Goal: Task Accomplishment & Management: Complete application form

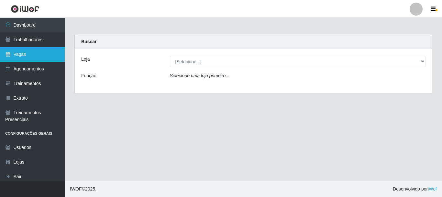
click at [28, 53] on link "Vagas" at bounding box center [32, 54] width 65 height 15
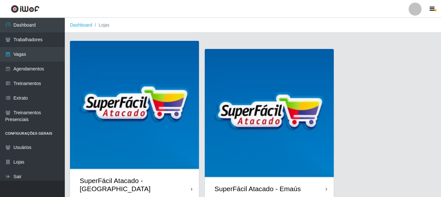
scroll to position [344, 0]
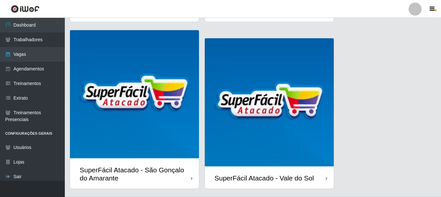
click at [304, 139] on img at bounding box center [269, 102] width 129 height 129
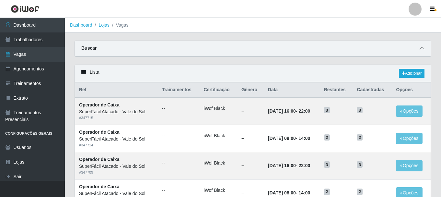
click at [420, 50] on icon at bounding box center [421, 48] width 5 height 5
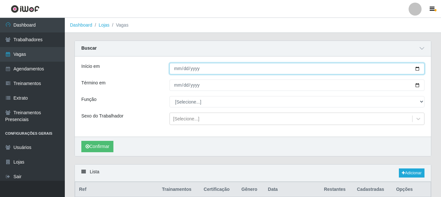
click at [177, 71] on input "Início em" at bounding box center [296, 68] width 255 height 11
type input "0001-10-01"
type input "[DATE]"
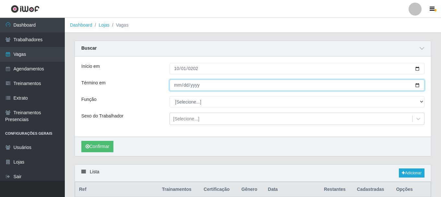
click at [179, 87] on input "Término em" at bounding box center [296, 84] width 255 height 11
type input "[DATE]"
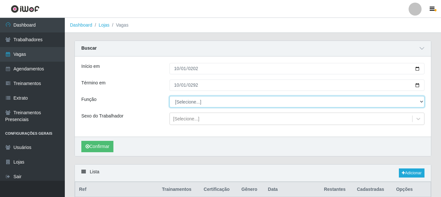
click at [421, 102] on select "[Selecione...] Embalador Embalador + Embalador ++ Operador de Caixa Operador de…" at bounding box center [296, 101] width 255 height 11
click at [169, 96] on select "[Selecione...] Embalador Embalador + Embalador ++ Operador de Caixa Operador de…" at bounding box center [296, 101] width 255 height 11
click at [422, 101] on select "[Selecione...] Embalador Embalador + Embalador ++ Operador de Caixa Operador de…" at bounding box center [296, 101] width 255 height 11
select select "1"
click at [169, 96] on select "[Selecione...] Embalador Embalador + Embalador ++ Operador de Caixa Operador de…" at bounding box center [296, 101] width 255 height 11
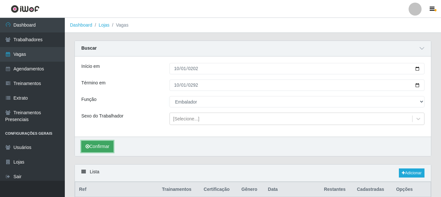
click at [109, 150] on button "Confirmar" at bounding box center [97, 146] width 32 height 11
click at [424, 51] on span at bounding box center [422, 48] width 8 height 7
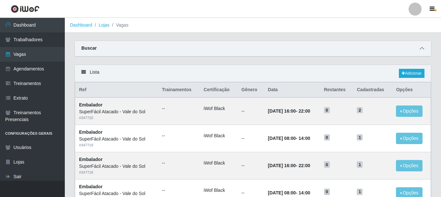
click at [420, 49] on icon at bounding box center [421, 48] width 5 height 5
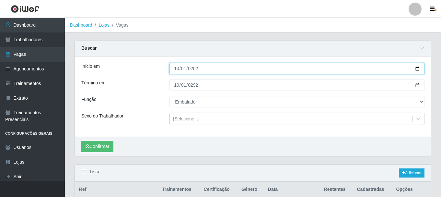
click at [418, 68] on input "[DATE]" at bounding box center [296, 68] width 255 height 11
type input "[DATE]"
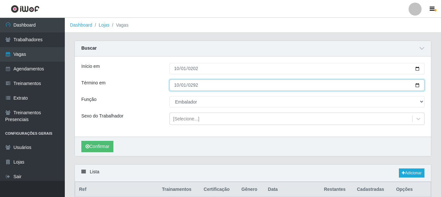
click at [176, 88] on input "[DATE]" at bounding box center [296, 84] width 255 height 11
click at [417, 85] on input "[DATE]" at bounding box center [296, 84] width 255 height 11
type input "[DATE]"
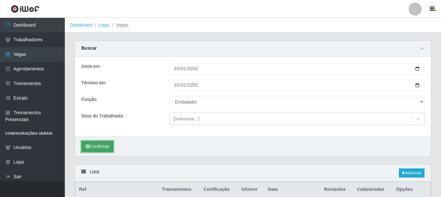
click at [95, 146] on button "Confirmar" at bounding box center [97, 146] width 32 height 11
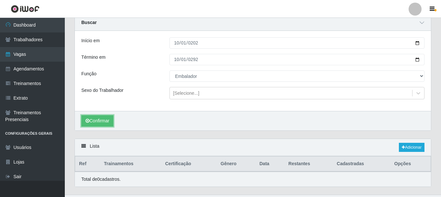
scroll to position [40, 0]
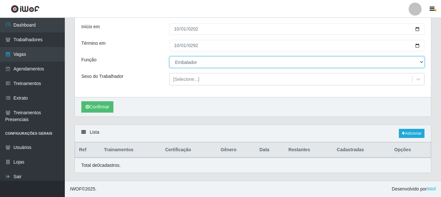
click at [420, 62] on select "[Selecione...] Embalador Embalador + Embalador ++ Operador de Caixa Operador de…" at bounding box center [296, 61] width 255 height 11
select select "71"
click at [169, 56] on select "[Selecione...] Embalador Embalador + Embalador ++ Operador de Caixa Operador de…" at bounding box center [296, 61] width 255 height 11
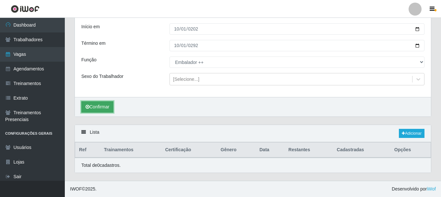
click at [106, 107] on button "Confirmar" at bounding box center [97, 106] width 32 height 11
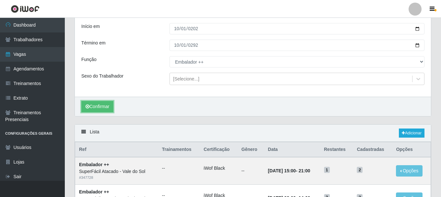
scroll to position [153, 0]
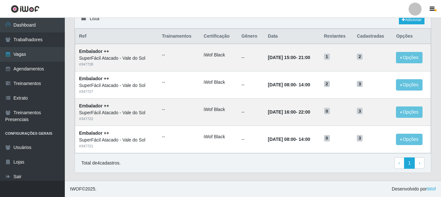
click at [440, 24] on div "Carregando... Buscar Início em [DATE] Término em [DATE] Função [Selecione...] E…" at bounding box center [253, 34] width 376 height 293
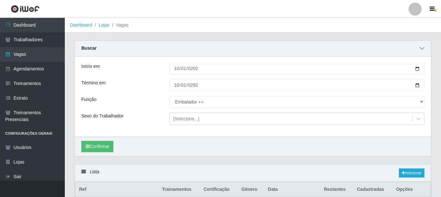
click at [422, 49] on icon at bounding box center [421, 48] width 5 height 5
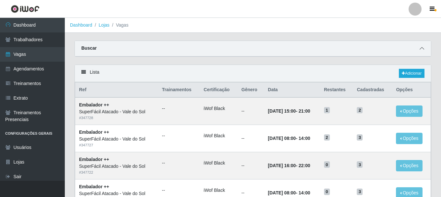
click at [422, 48] on icon at bounding box center [421, 48] width 5 height 5
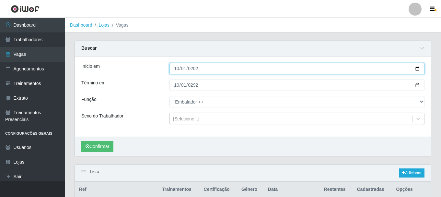
click at [176, 70] on input "[DATE]" at bounding box center [296, 68] width 255 height 11
click at [176, 70] on input "Início em" at bounding box center [296, 68] width 255 height 11
type input "[DATE]"
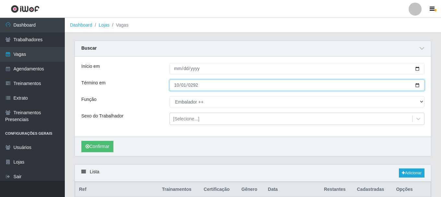
click at [172, 86] on input "[DATE]" at bounding box center [296, 84] width 255 height 11
type input "[DATE]"
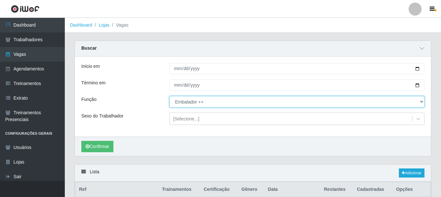
click at [421, 101] on select "[Selecione...] Embalador Embalador + Embalador ++ Operador de Caixa Operador de…" at bounding box center [296, 101] width 255 height 11
select select "1"
click at [169, 96] on select "[Selecione...] Embalador Embalador + Embalador ++ Operador de Caixa Operador de…" at bounding box center [296, 101] width 255 height 11
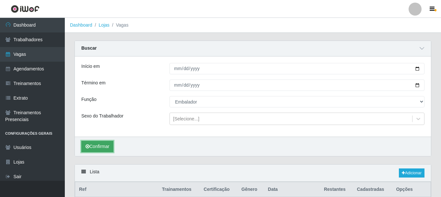
click at [105, 144] on button "Confirmar" at bounding box center [97, 146] width 32 height 11
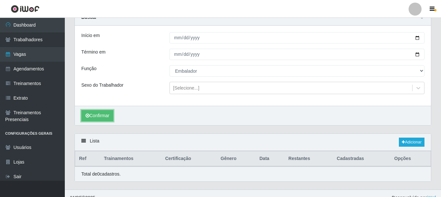
scroll to position [40, 0]
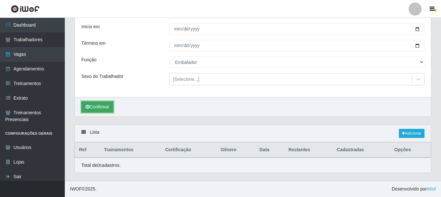
click at [102, 108] on button "Confirmar" at bounding box center [97, 106] width 32 height 11
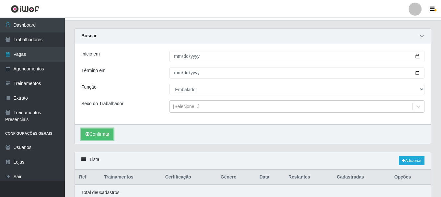
scroll to position [1, 0]
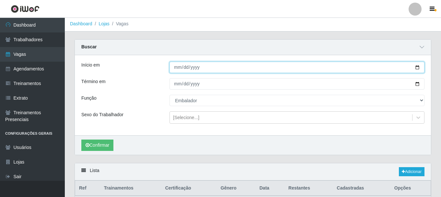
click at [175, 69] on input "[DATE]" at bounding box center [296, 67] width 255 height 11
type input "[DATE]"
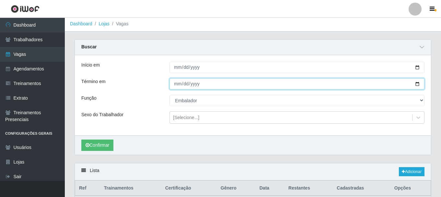
click at [174, 84] on input "[DATE]" at bounding box center [296, 83] width 255 height 11
type input "[DATE]"
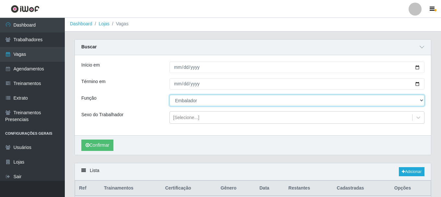
click at [421, 100] on select "[Selecione...] Embalador Embalador + Embalador ++ Operador de Caixa Operador de…" at bounding box center [296, 100] width 255 height 11
select select "70"
click at [169, 95] on select "[Selecione...] Embalador Embalador + Embalador ++ Operador de Caixa Operador de…" at bounding box center [296, 100] width 255 height 11
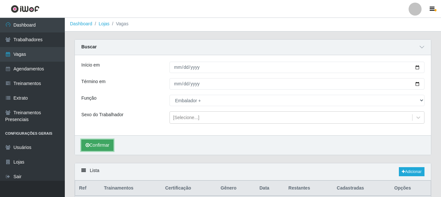
click at [105, 149] on button "Confirmar" at bounding box center [97, 144] width 32 height 11
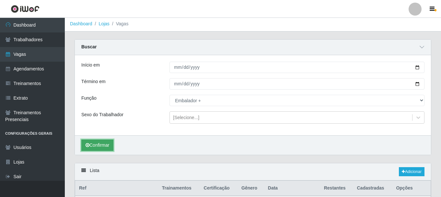
click at [103, 144] on button "Confirmar" at bounding box center [97, 144] width 32 height 11
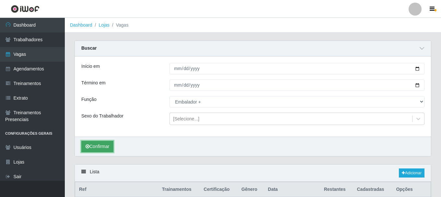
click at [92, 144] on button "Confirmar" at bounding box center [97, 146] width 32 height 11
click at [424, 49] on span at bounding box center [422, 48] width 8 height 7
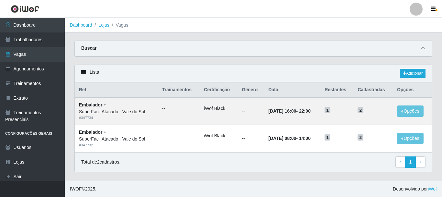
click at [424, 49] on icon at bounding box center [423, 48] width 5 height 5
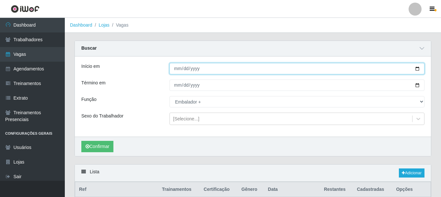
click at [174, 68] on input "[DATE]" at bounding box center [296, 68] width 255 height 11
type input "[DATE]"
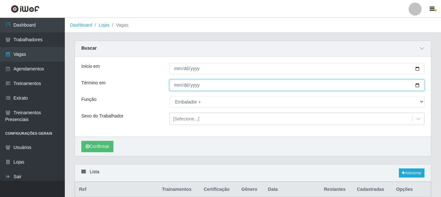
click at [175, 87] on input "[DATE]" at bounding box center [296, 84] width 255 height 11
type input "[DATE]"
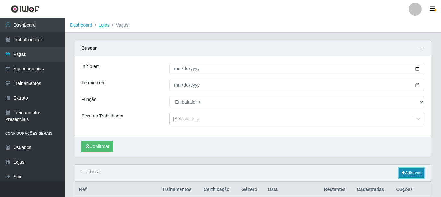
click at [404, 174] on link "Adicionar" at bounding box center [412, 172] width 26 height 9
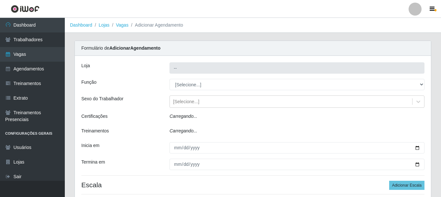
type input "SuperFácil Atacado - Vale do Sol"
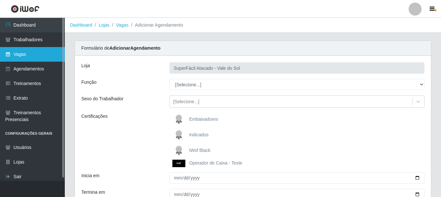
click at [19, 53] on link "Vagas" at bounding box center [32, 54] width 65 height 15
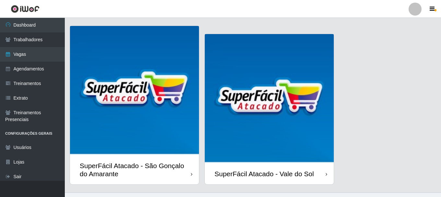
scroll to position [352, 0]
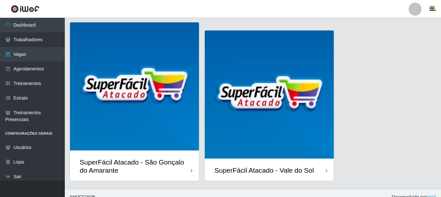
click at [323, 105] on img at bounding box center [269, 94] width 129 height 129
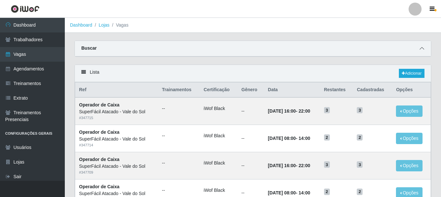
click at [421, 47] on icon at bounding box center [421, 48] width 5 height 5
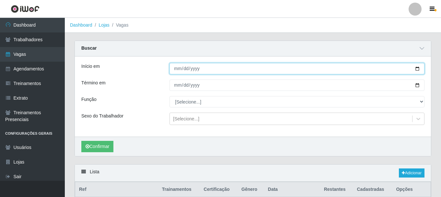
click at [175, 71] on input "Início em" at bounding box center [296, 68] width 255 height 11
click at [181, 68] on input "Início em" at bounding box center [296, 68] width 255 height 11
type input "[DATE]"
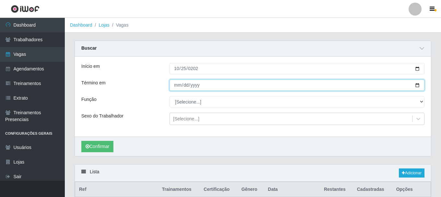
click at [174, 86] on input "Término em" at bounding box center [296, 84] width 255 height 11
type input "[DATE]"
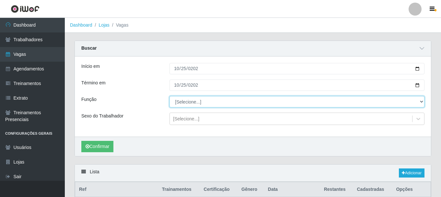
click at [422, 102] on select "[Selecione...] Embalador Embalador + Embalador ++ Operador de Caixa Operador de…" at bounding box center [296, 101] width 255 height 11
select select "70"
click at [169, 96] on select "[Selecione...] Embalador Embalador + Embalador ++ Operador de Caixa Operador de…" at bounding box center [296, 101] width 255 height 11
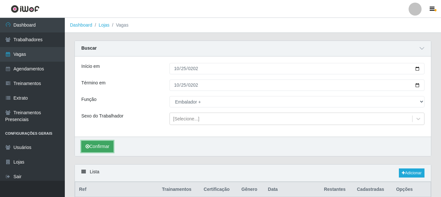
click at [94, 148] on button "Confirmar" at bounding box center [97, 146] width 32 height 11
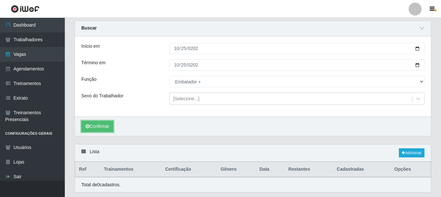
scroll to position [40, 0]
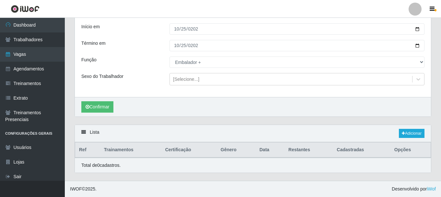
drag, startPoint x: 440, startPoint y: 58, endPoint x: 442, endPoint y: 98, distance: 40.2
click at [441, 98] on html "Perfil Alterar Senha Sair Dashboard Trabalhadores Vagas Agendamentos Treinament…" at bounding box center [220, 78] width 441 height 236
click at [408, 135] on link "Adicionar" at bounding box center [412, 133] width 26 height 9
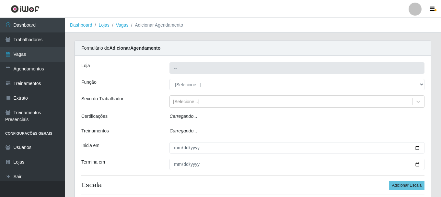
type input "SuperFácil Atacado - Vale do Sol"
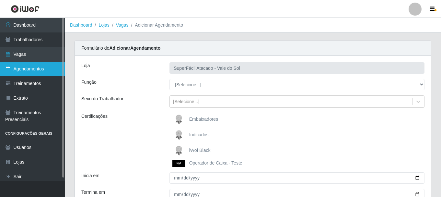
click at [19, 70] on link "Agendamentos" at bounding box center [32, 69] width 65 height 15
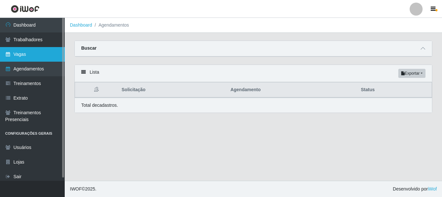
click at [22, 56] on link "Vagas" at bounding box center [32, 54] width 65 height 15
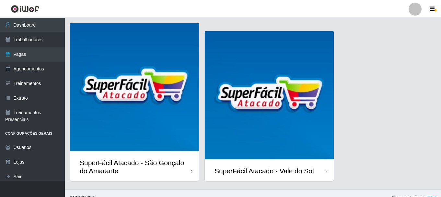
scroll to position [352, 0]
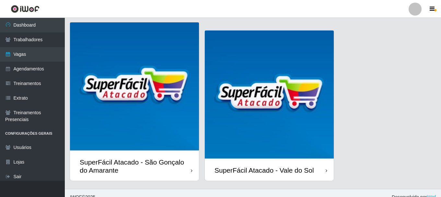
click at [298, 131] on img at bounding box center [269, 94] width 129 height 129
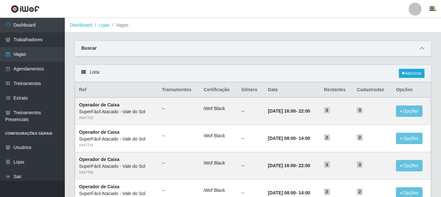
click at [420, 48] on icon at bounding box center [421, 48] width 5 height 5
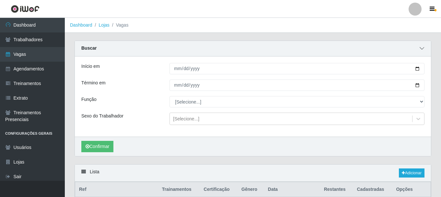
click at [418, 48] on span at bounding box center [422, 48] width 8 height 7
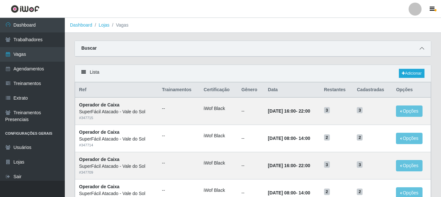
click at [420, 50] on icon at bounding box center [421, 48] width 5 height 5
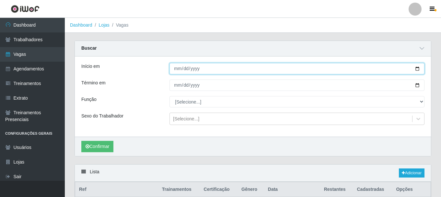
click at [173, 69] on input "Início em" at bounding box center [296, 68] width 255 height 11
type input "[DATE]"
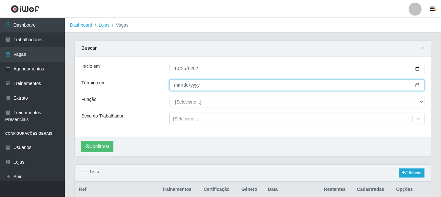
click at [178, 85] on input "Término em" at bounding box center [296, 84] width 255 height 11
type input "[DATE]"
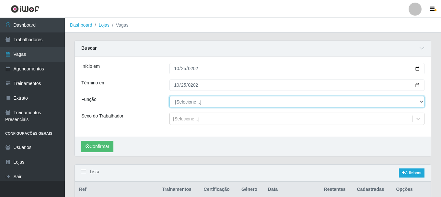
click at [421, 101] on select "[Selecione...] Embalador Embalador + Embalador ++ Operador de Caixa Operador de…" at bounding box center [296, 101] width 255 height 11
select select "70"
click at [169, 96] on select "[Selecione...] Embalador Embalador + Embalador ++ Operador de Caixa Operador de…" at bounding box center [296, 101] width 255 height 11
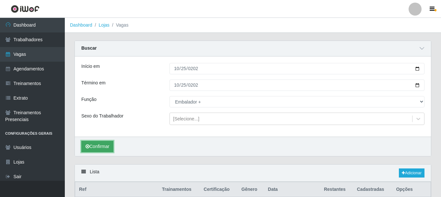
click at [94, 149] on button "Confirmar" at bounding box center [97, 146] width 32 height 11
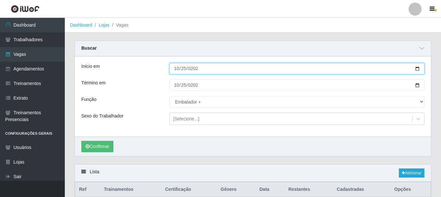
click at [177, 73] on input "[DATE]" at bounding box center [296, 68] width 255 height 11
type input "[DATE]"
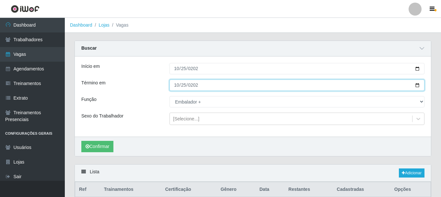
click at [176, 86] on input "[DATE]" at bounding box center [296, 84] width 255 height 11
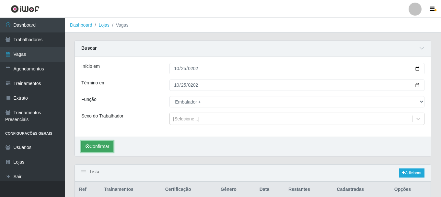
click at [108, 144] on button "Confirmar" at bounding box center [97, 146] width 32 height 11
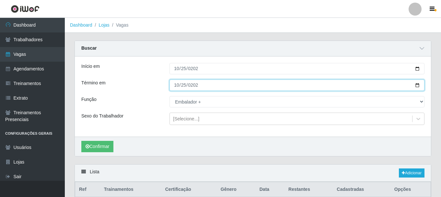
click at [174, 86] on input "[DATE]" at bounding box center [296, 84] width 255 height 11
type input "[DATE]"
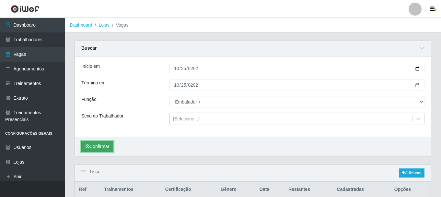
click at [98, 149] on button "Confirmar" at bounding box center [97, 146] width 32 height 11
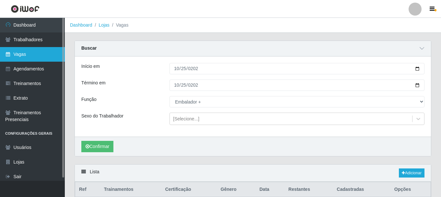
click at [19, 58] on link "Vagas" at bounding box center [32, 54] width 65 height 15
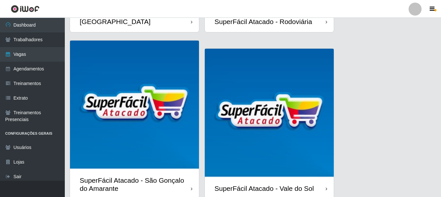
scroll to position [352, 0]
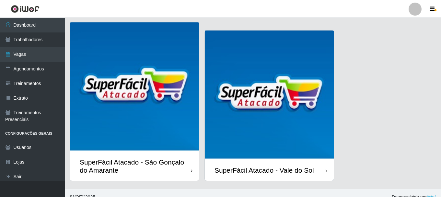
click at [302, 125] on img at bounding box center [269, 94] width 129 height 129
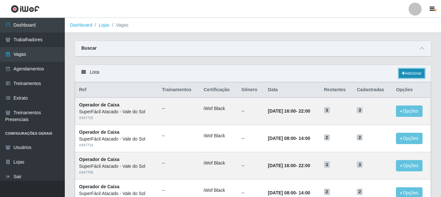
click at [412, 74] on link "Adicionar" at bounding box center [412, 73] width 26 height 9
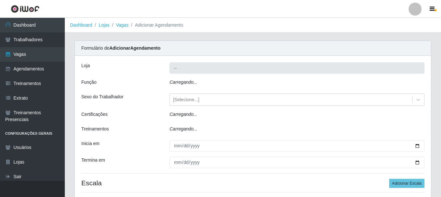
type input "SuperFácil Atacado - Vale do Sol"
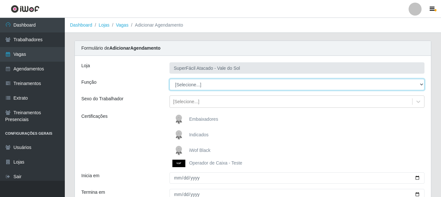
click at [420, 85] on select "[Selecione...] Embalador Embalador + Embalador ++ Operador de Caixa Operador de…" at bounding box center [296, 84] width 255 height 11
select select "70"
click at [169, 79] on select "[Selecione...] Embalador Embalador + Embalador ++ Operador de Caixa Operador de…" at bounding box center [296, 84] width 255 height 11
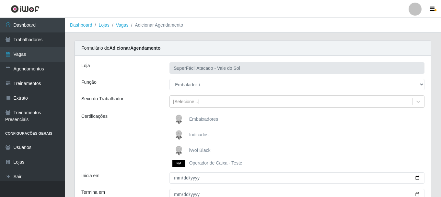
click at [199, 150] on span "iWof Black" at bounding box center [199, 149] width 21 height 5
click at [0, 0] on input "iWof Black" at bounding box center [0, 0] width 0 height 0
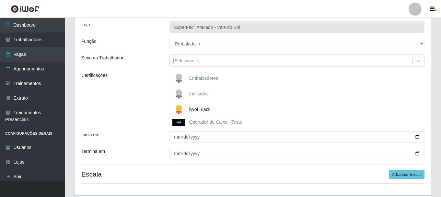
scroll to position [45, 0]
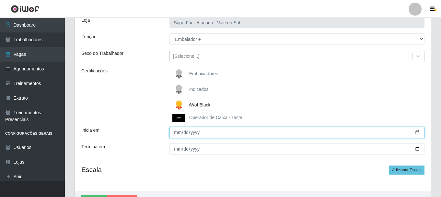
click at [175, 137] on input "Inicia em" at bounding box center [296, 132] width 255 height 11
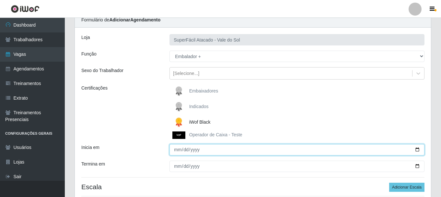
scroll to position [0, 0]
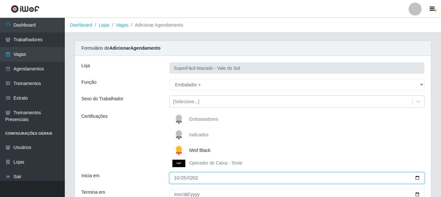
type input "[DATE]"
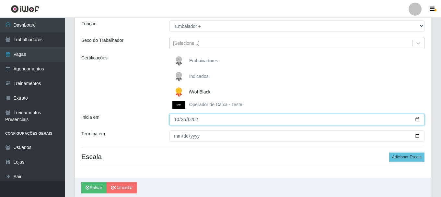
scroll to position [65, 0]
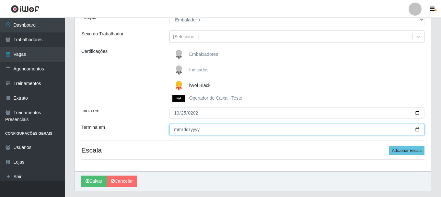
click at [172, 131] on input "Termina em" at bounding box center [296, 129] width 255 height 11
type input "[DATE]"
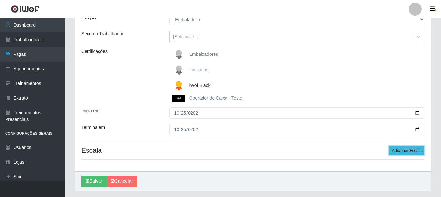
click at [408, 152] on button "Adicionar Escala" at bounding box center [406, 150] width 35 height 9
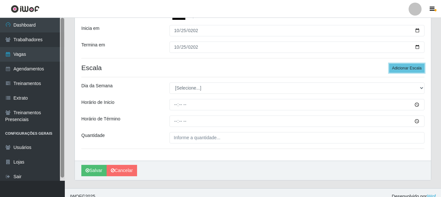
scroll to position [155, 0]
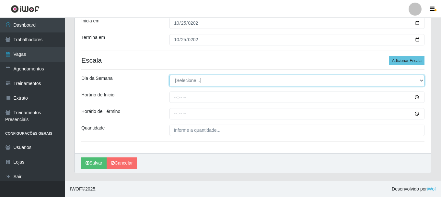
click at [421, 80] on select "[Selecione...] Segunda Terça Quarta Quinta Sexta Sábado Domingo" at bounding box center [296, 80] width 255 height 11
select select "6"
click at [169, 75] on select "[Selecione...] Segunda Terça Quarta Quinta Sexta Sábado Domingo" at bounding box center [296, 80] width 255 height 11
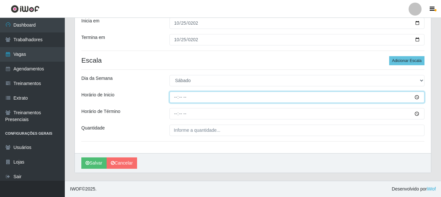
click at [175, 97] on input "Horário de Inicio" at bounding box center [296, 96] width 255 height 11
type input "08:00"
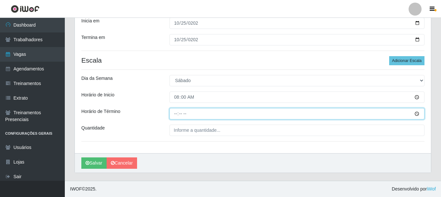
click at [173, 115] on input "Horário de Término" at bounding box center [296, 113] width 255 height 11
type input "14:00"
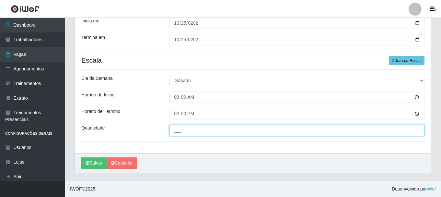
click at [177, 132] on input "___" at bounding box center [296, 129] width 255 height 11
type input "2__"
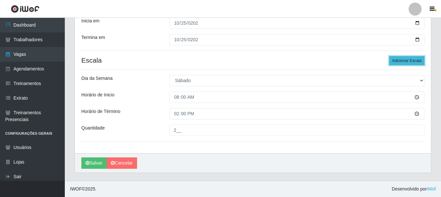
click at [413, 61] on button "Adicionar Escala" at bounding box center [406, 60] width 35 height 9
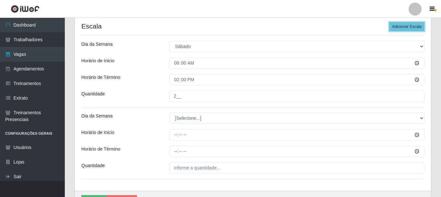
scroll to position [220, 0]
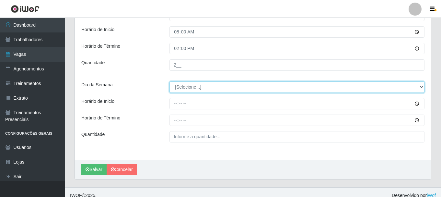
click at [418, 85] on select "[Selecione...] Segunda Terça Quarta Quinta Sexta Sábado Domingo" at bounding box center [296, 86] width 255 height 11
select select "6"
click at [169, 81] on select "[Selecione...] Segunda Terça Quarta Quinta Sexta Sábado Domingo" at bounding box center [296, 86] width 255 height 11
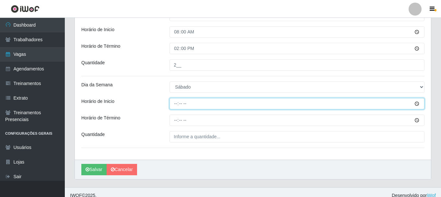
click at [175, 104] on input "Horário de Inicio" at bounding box center [296, 103] width 255 height 11
type input "16:00"
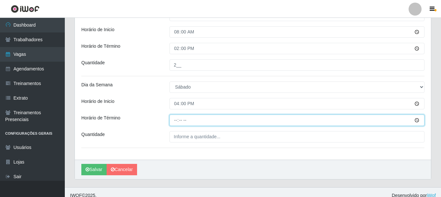
click at [173, 121] on input "Horário de Término" at bounding box center [296, 119] width 255 height 11
type input "22:00"
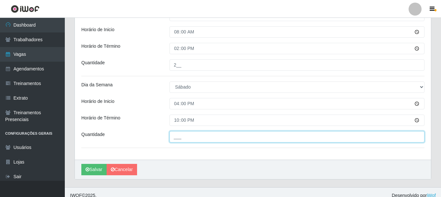
click at [176, 138] on input "___" at bounding box center [296, 136] width 255 height 11
type input "2__"
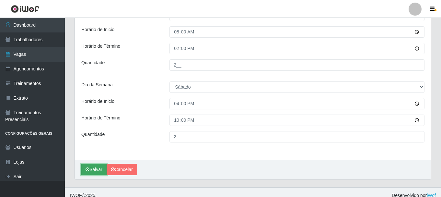
click at [96, 172] on button "Salvar" at bounding box center [93, 169] width 25 height 11
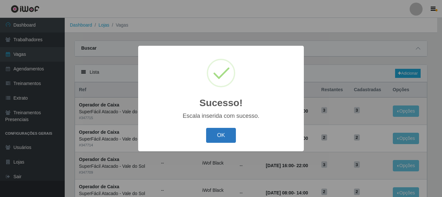
click at [218, 136] on button "OK" at bounding box center [221, 135] width 30 height 15
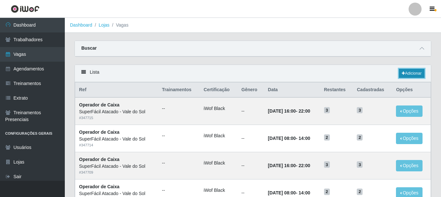
click at [417, 74] on link "Adicionar" at bounding box center [412, 73] width 26 height 9
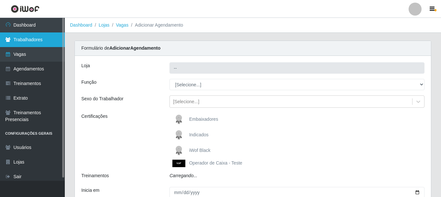
type input "SuperFácil Atacado - Vale do Sol"
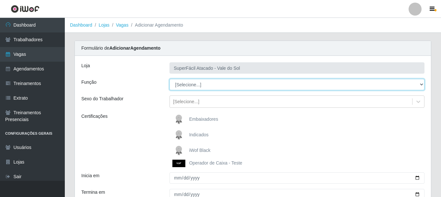
click at [420, 85] on select "[Selecione...] Embalador Embalador + Embalador ++ Operador de Caixa Operador de…" at bounding box center [296, 84] width 255 height 11
select select "70"
click at [169, 79] on select "[Selecione...] Embalador Embalador + Embalador ++ Operador de Caixa Operador de…" at bounding box center [296, 84] width 255 height 11
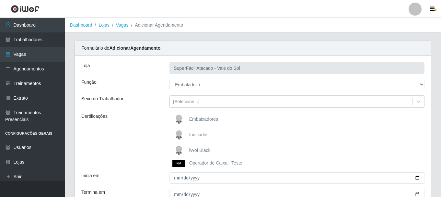
click at [207, 152] on span "iWof Black" at bounding box center [199, 149] width 21 height 5
click at [0, 0] on input "iWof Black" at bounding box center [0, 0] width 0 height 0
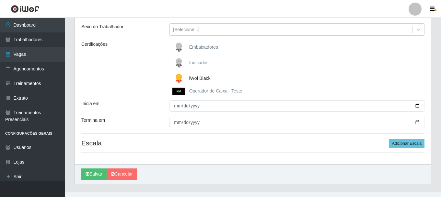
scroll to position [83, 0]
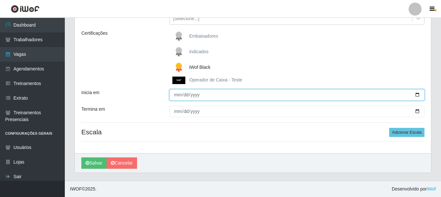
click at [173, 96] on input "Inicia em" at bounding box center [296, 94] width 255 height 11
type input "[DATE]"
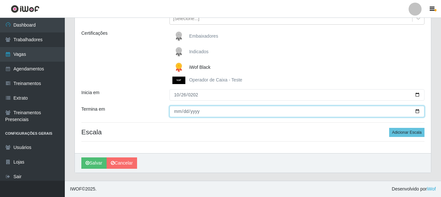
click at [180, 112] on input "Termina em" at bounding box center [296, 111] width 255 height 11
type input "[DATE]"
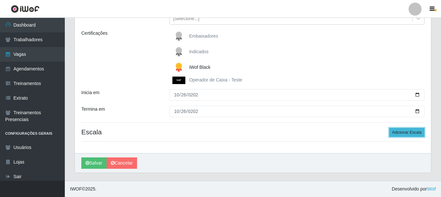
click at [406, 132] on button "Adicionar Escala" at bounding box center [406, 132] width 35 height 9
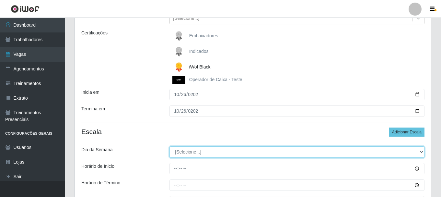
click at [420, 153] on select "[Selecione...] Segunda Terça Quarta Quinta Sexta Sábado Domingo" at bounding box center [296, 151] width 255 height 11
select select "0"
click at [169, 146] on select "[Selecione...] Segunda Terça Quarta Quinta Sexta Sábado Domingo" at bounding box center [296, 151] width 255 height 11
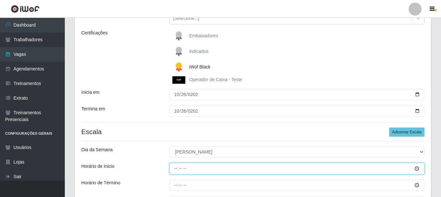
click at [178, 169] on input "Horário de Inicio" at bounding box center [296, 168] width 255 height 11
type input "08:00"
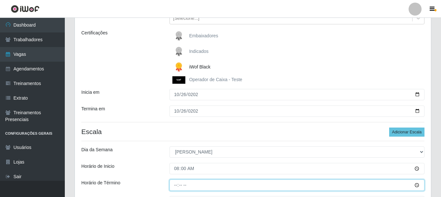
click at [176, 185] on input "Horário de Término" at bounding box center [296, 184] width 255 height 11
type input "14:00"
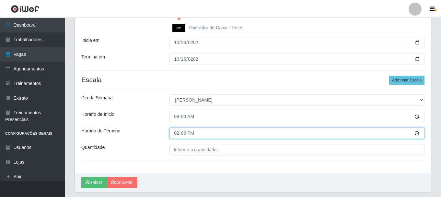
scroll to position [155, 0]
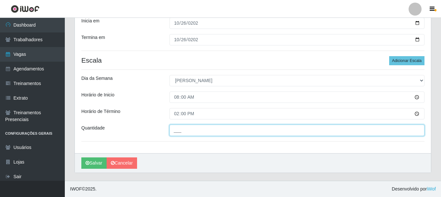
click at [175, 131] on input "___" at bounding box center [296, 129] width 255 height 11
type input "2__"
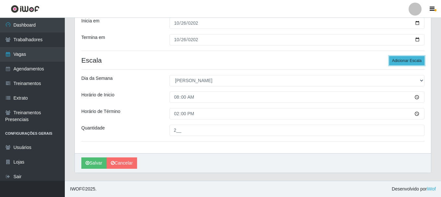
click at [418, 62] on button "Adicionar Escala" at bounding box center [406, 60] width 35 height 9
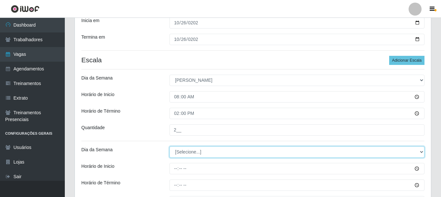
click at [422, 152] on select "[Selecione...] Segunda Terça Quarta Quinta Sexta Sábado Domingo" at bounding box center [296, 151] width 255 height 11
select select "0"
click at [169, 146] on select "[Selecione...] Segunda Terça Quarta Quinta Sexta Sábado Domingo" at bounding box center [296, 151] width 255 height 11
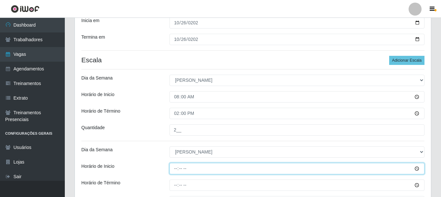
click at [175, 169] on input "Horário de Inicio" at bounding box center [296, 168] width 255 height 11
type input "15:00"
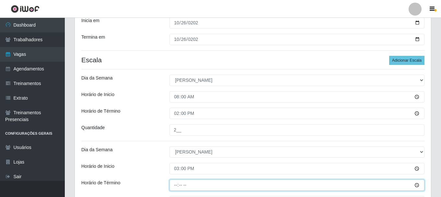
click at [174, 185] on input "Horário de Término" at bounding box center [296, 184] width 255 height 11
type input "21:00"
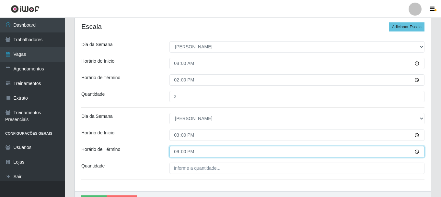
scroll to position [202, 0]
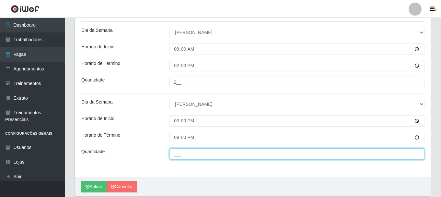
click at [181, 156] on input "___" at bounding box center [296, 153] width 255 height 11
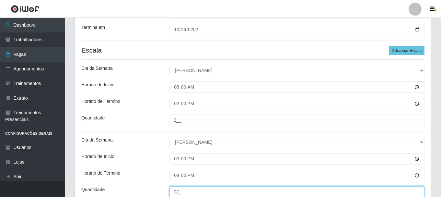
scroll to position [226, 0]
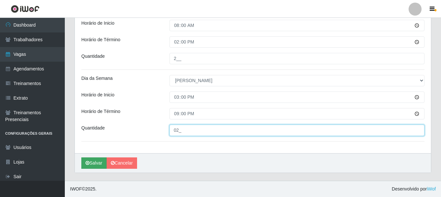
type input "02_"
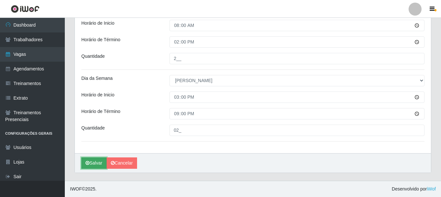
click at [94, 163] on button "Salvar" at bounding box center [93, 162] width 25 height 11
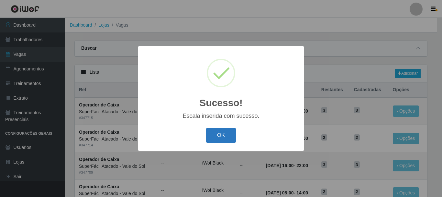
click at [225, 136] on button "OK" at bounding box center [221, 135] width 30 height 15
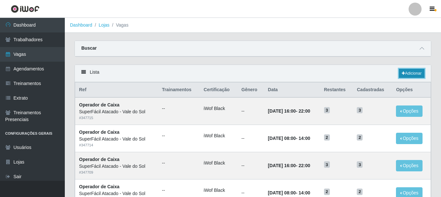
click at [408, 75] on link "Adicionar" at bounding box center [412, 73] width 26 height 9
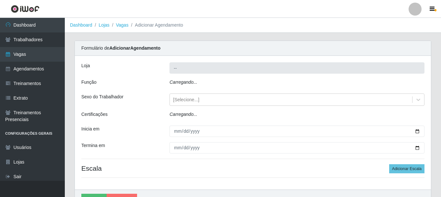
type input "SuperFácil Atacado - Vale do Sol"
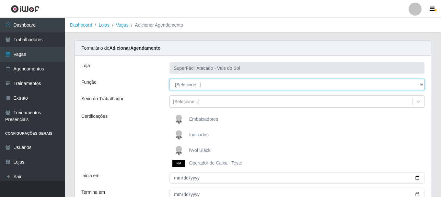
click at [421, 85] on select "[Selecione...] Embalador Embalador + Embalador ++ Operador de Caixa Operador de…" at bounding box center [296, 84] width 255 height 11
select select "1"
click at [169, 79] on select "[Selecione...] Embalador Embalador + Embalador ++ Operador de Caixa Operador de…" at bounding box center [296, 84] width 255 height 11
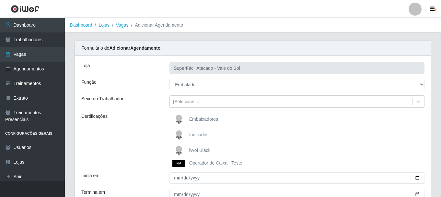
click at [204, 151] on span "iWof Black" at bounding box center [199, 149] width 21 height 5
click at [0, 0] on input "iWof Black" at bounding box center [0, 0] width 0 height 0
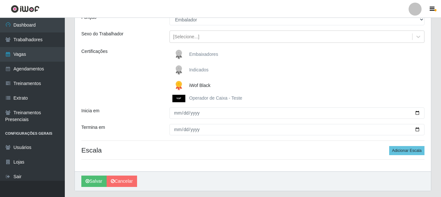
scroll to position [67, 0]
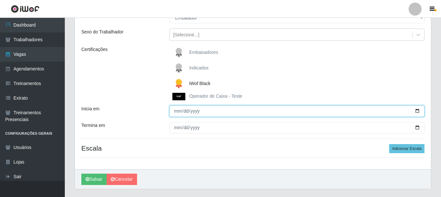
click at [175, 112] on input "Inicia em" at bounding box center [296, 110] width 255 height 11
type input "[DATE]"
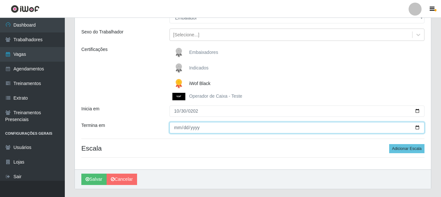
click at [178, 128] on input "Termina em" at bounding box center [296, 127] width 255 height 11
type input "[DATE]"
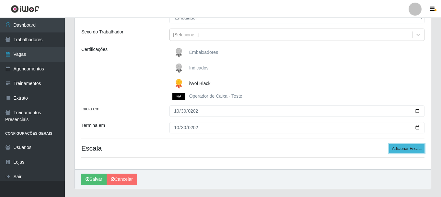
click at [408, 146] on button "Adicionar Escala" at bounding box center [406, 148] width 35 height 9
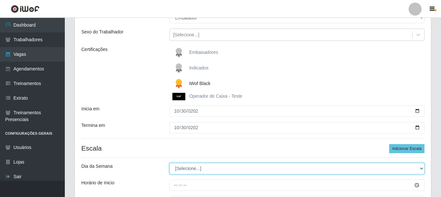
click at [423, 166] on select "[Selecione...] Segunda Terça Quarta Quinta Sexta Sábado Domingo" at bounding box center [296, 168] width 255 height 11
select select "4"
click at [169, 163] on select "[Selecione...] Segunda Terça Quarta Quinta Sexta Sábado Domingo" at bounding box center [296, 168] width 255 height 11
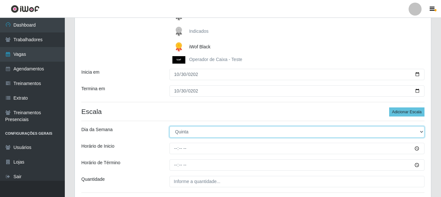
scroll to position [131, 0]
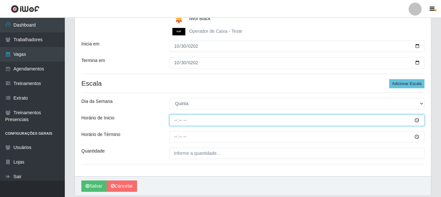
click at [174, 119] on input "Horário de Inicio" at bounding box center [296, 119] width 255 height 11
type input "08:00"
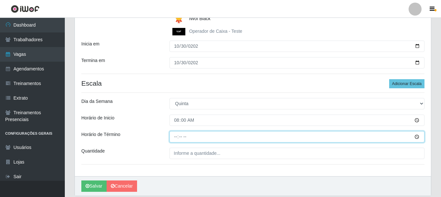
click at [175, 137] on input "Horário de Término" at bounding box center [296, 136] width 255 height 11
type input "14:00"
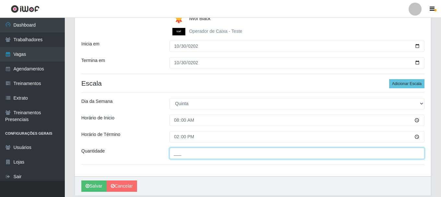
click at [179, 155] on input "___" at bounding box center [296, 152] width 255 height 11
type input "1__"
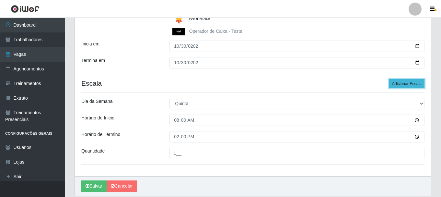
click at [414, 88] on button "Adicionar Escala" at bounding box center [406, 83] width 35 height 9
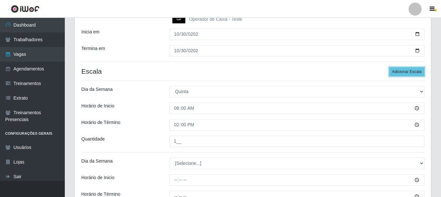
scroll to position [164, 0]
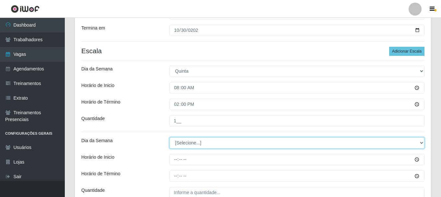
click at [422, 143] on select "[Selecione...] Segunda Terça Quarta Quinta Sexta Sábado Domingo" at bounding box center [296, 142] width 255 height 11
select select "4"
click at [169, 137] on select "[Selecione...] Segunda Terça Quarta Quinta Sexta Sábado Domingo" at bounding box center [296, 142] width 255 height 11
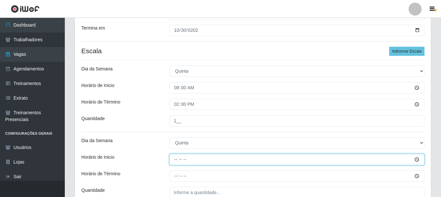
click at [175, 161] on input "Horário de Inicio" at bounding box center [296, 158] width 255 height 11
type input "16:00"
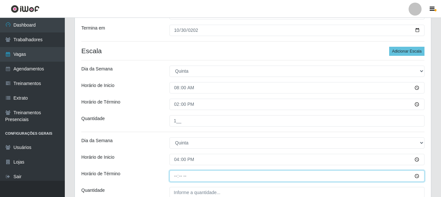
click at [178, 178] on input "Horário de Término" at bounding box center [296, 175] width 255 height 11
type input "22:00"
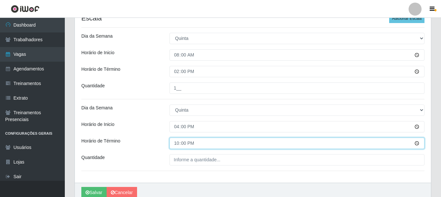
scroll to position [226, 0]
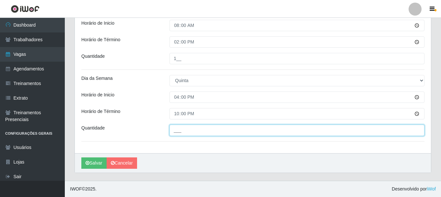
click at [184, 132] on input "___" at bounding box center [296, 129] width 255 height 11
type input "2__"
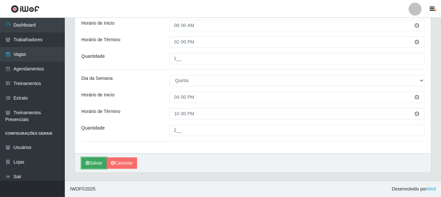
click at [90, 164] on button "Salvar" at bounding box center [93, 162] width 25 height 11
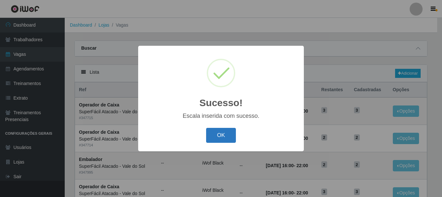
click at [223, 142] on button "OK" at bounding box center [221, 135] width 30 height 15
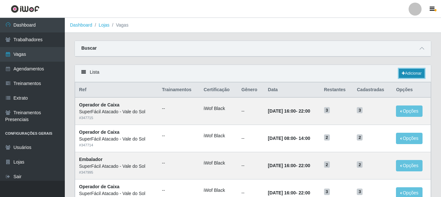
click at [417, 75] on link "Adicionar" at bounding box center [412, 73] width 26 height 9
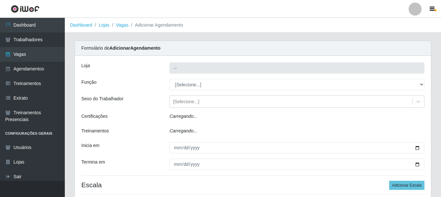
type input "SuperFácil Atacado - Vale do Sol"
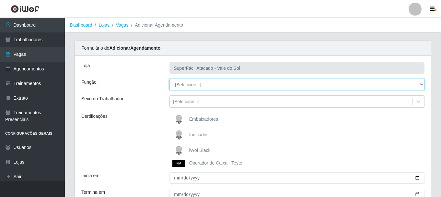
click at [421, 84] on select "[Selecione...] Embalador Embalador + Embalador ++ Operador de Caixa Operador de…" at bounding box center [296, 84] width 255 height 11
select select "1"
click at [169, 79] on select "[Selecione...] Embalador Embalador + Embalador ++ Operador de Caixa Operador de…" at bounding box center [296, 84] width 255 height 11
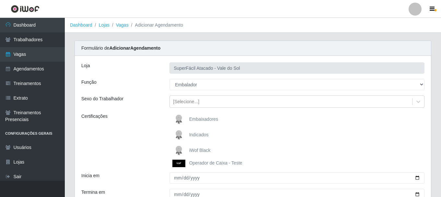
click at [197, 148] on span "iWof Black" at bounding box center [199, 149] width 21 height 5
click at [0, 0] on input "iWof Black" at bounding box center [0, 0] width 0 height 0
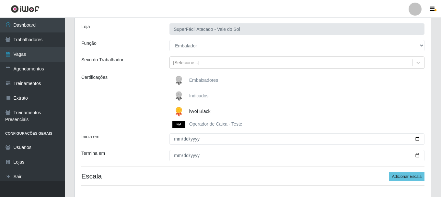
scroll to position [40, 0]
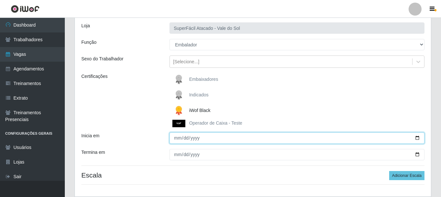
click at [177, 139] on input "Inicia em" at bounding box center [296, 137] width 255 height 11
type input "[DATE]"
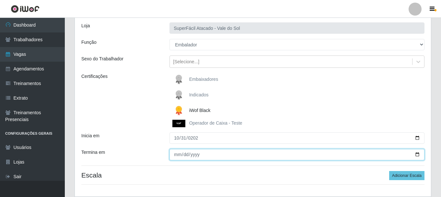
click at [175, 153] on input "Termina em" at bounding box center [296, 154] width 255 height 11
type input "[DATE]"
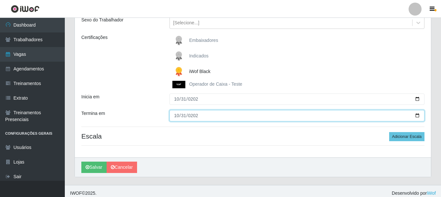
scroll to position [83, 0]
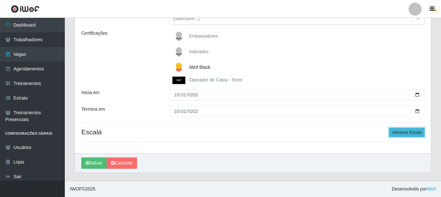
click at [402, 134] on button "Adicionar Escala" at bounding box center [406, 132] width 35 height 9
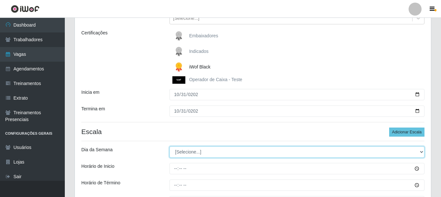
click at [419, 152] on select "[Selecione...] Segunda Terça Quarta Quinta Sexta Sábado Domingo" at bounding box center [296, 151] width 255 height 11
select select "5"
click at [169, 146] on select "[Selecione...] Segunda Terça Quarta Quinta Sexta Sábado Domingo" at bounding box center [296, 151] width 255 height 11
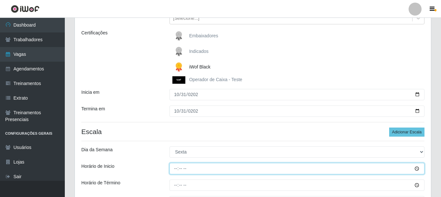
click at [177, 172] on input "Horário de Inicio" at bounding box center [296, 168] width 255 height 11
click at [173, 169] on input "09:08" at bounding box center [296, 168] width 255 height 11
click at [174, 169] on input "09:08" at bounding box center [296, 168] width 255 height 11
type input "08:00"
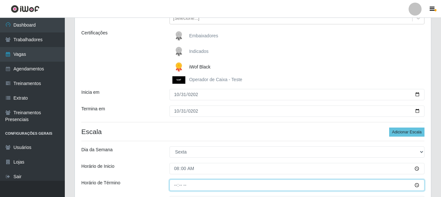
click at [175, 187] on input "Horário de Término" at bounding box center [296, 184] width 255 height 11
type input "14:00"
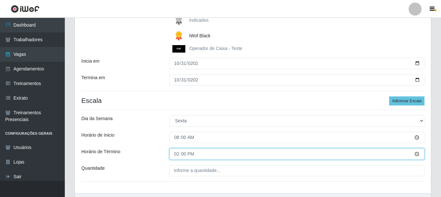
scroll to position [116, 0]
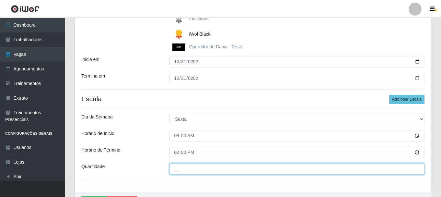
click at [174, 171] on input "___" at bounding box center [296, 168] width 255 height 11
type input "2__"
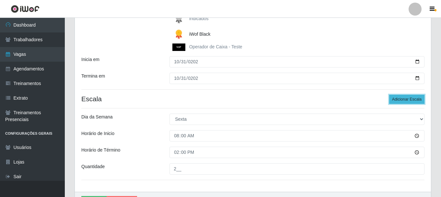
click at [413, 101] on button "Adicionar Escala" at bounding box center [406, 99] width 35 height 9
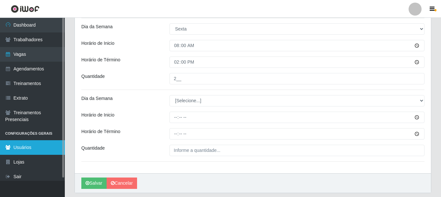
scroll to position [213, 0]
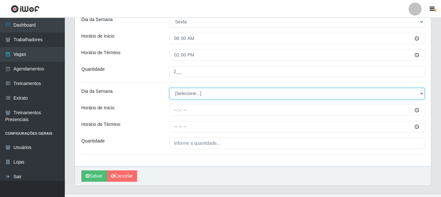
click at [421, 93] on select "[Selecione...] Segunda Terça Quarta Quinta Sexta Sábado Domingo" at bounding box center [296, 93] width 255 height 11
select select "5"
click at [169, 88] on select "[Selecione...] Segunda Terça Quarta Quinta Sexta Sábado Domingo" at bounding box center [296, 93] width 255 height 11
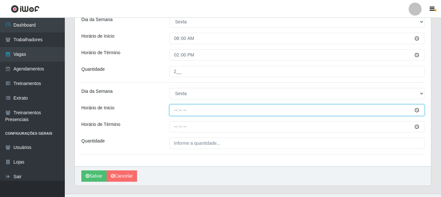
click at [177, 112] on input "Horário de Inicio" at bounding box center [296, 109] width 255 height 11
type input "16:00"
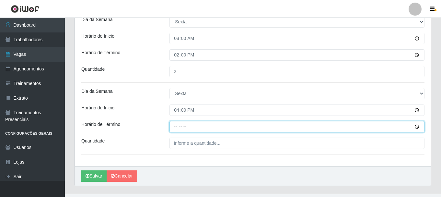
click at [179, 128] on input "Horário de Término" at bounding box center [296, 126] width 255 height 11
click at [175, 127] on input "Horário de Término" at bounding box center [296, 126] width 255 height 11
type input "22:00"
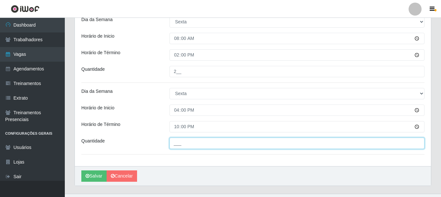
click at [181, 147] on input "___" at bounding box center [296, 142] width 255 height 11
type input "3__"
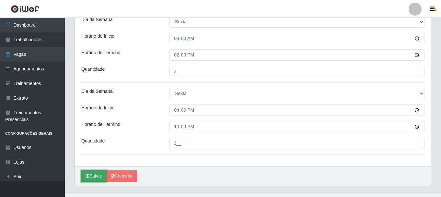
click at [94, 177] on button "Salvar" at bounding box center [93, 175] width 25 height 11
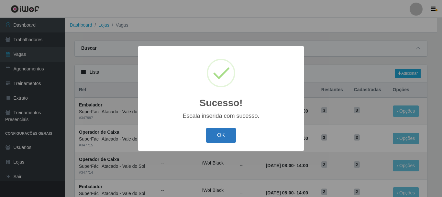
click at [229, 135] on button "OK" at bounding box center [221, 135] width 30 height 15
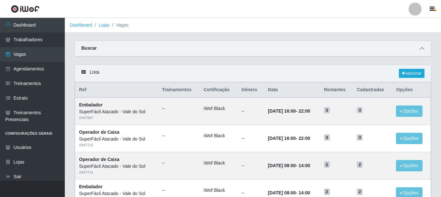
click at [424, 50] on icon at bounding box center [421, 48] width 5 height 5
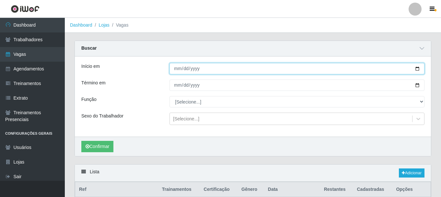
click at [174, 69] on input "Início em" at bounding box center [296, 68] width 255 height 11
type input "[DATE]"
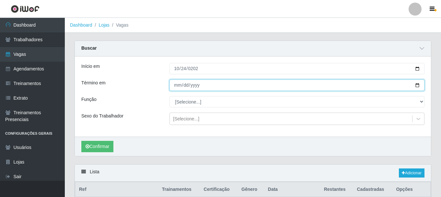
click at [173, 84] on input "Término em" at bounding box center [296, 84] width 255 height 11
type input "[DATE]"
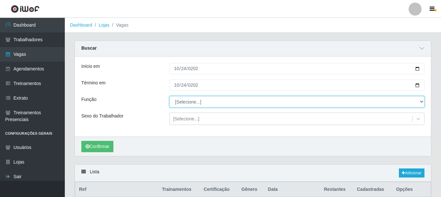
click at [421, 102] on select "[Selecione...] Embalador Embalador + Embalador ++ Operador de Caixa Operador de…" at bounding box center [296, 101] width 255 height 11
select select "1"
click at [169, 96] on select "[Selecione...] Embalador Embalador + Embalador ++ Operador de Caixa Operador de…" at bounding box center [296, 101] width 255 height 11
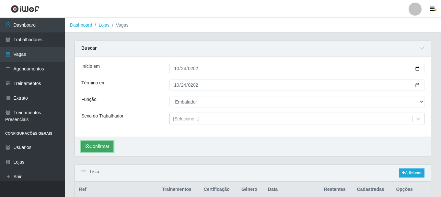
click at [97, 150] on button "Confirmar" at bounding box center [97, 146] width 32 height 11
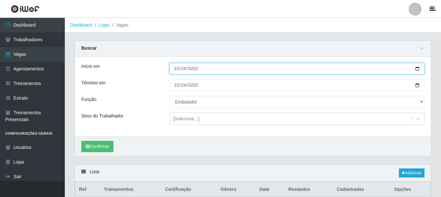
click at [418, 68] on input "[DATE]" at bounding box center [296, 68] width 255 height 11
type input "[DATE]"
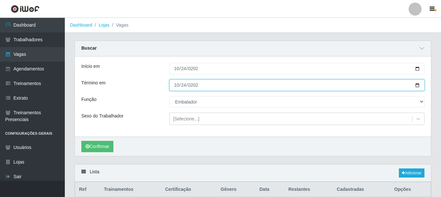
click at [174, 86] on input "[DATE]" at bounding box center [296, 84] width 255 height 11
click at [418, 85] on input "[DATE]" at bounding box center [296, 84] width 255 height 11
type input "[DATE]"
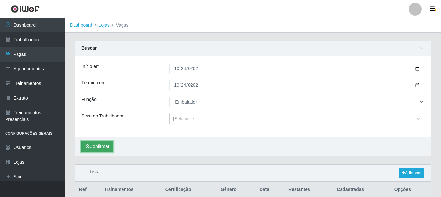
click at [96, 147] on button "Confirmar" at bounding box center [97, 146] width 32 height 11
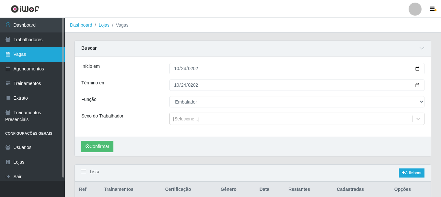
click at [44, 56] on link "Vagas" at bounding box center [32, 54] width 65 height 15
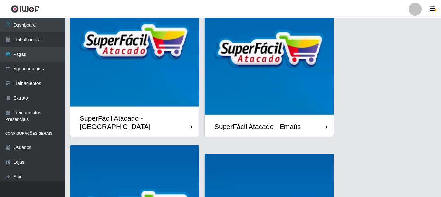
scroll to position [65, 0]
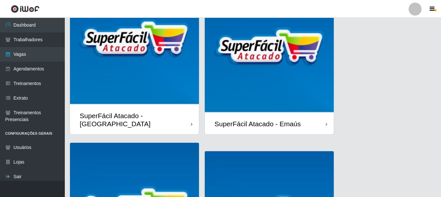
click at [150, 82] on img at bounding box center [134, 40] width 129 height 129
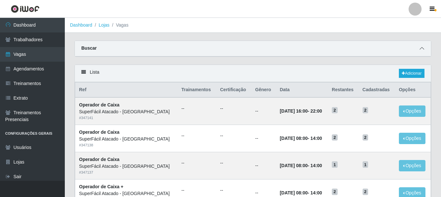
click at [420, 50] on icon at bounding box center [421, 48] width 5 height 5
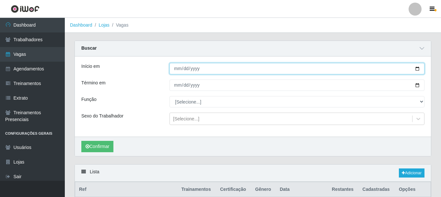
click at [171, 70] on input "Início em" at bounding box center [296, 68] width 255 height 11
type input "[DATE]"
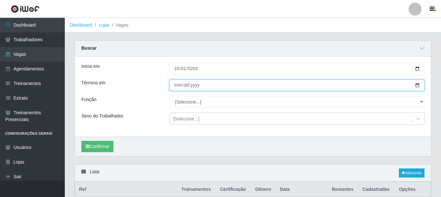
click at [177, 88] on input "Término em" at bounding box center [296, 84] width 255 height 11
type input "0001-10-01"
type input "[DATE]"
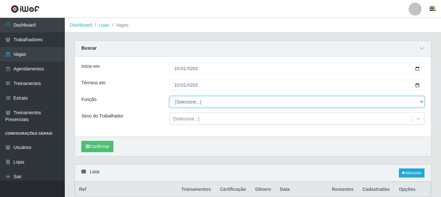
click at [421, 102] on select "[Selecione...] Embalador Embalador + Embalador ++ Operador de Caixa Operador de…" at bounding box center [296, 101] width 255 height 11
select select "1"
click at [169, 96] on select "[Selecione...] Embalador Embalador + Embalador ++ Operador de Caixa Operador de…" at bounding box center [296, 101] width 255 height 11
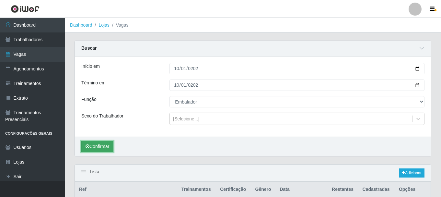
click at [100, 150] on button "Confirmar" at bounding box center [97, 146] width 32 height 11
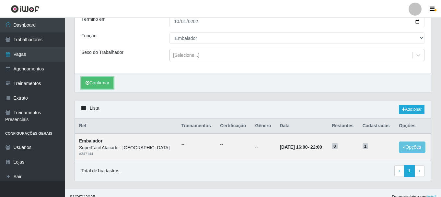
scroll to position [72, 0]
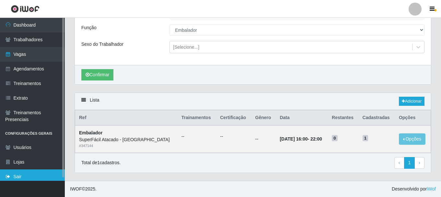
click at [11, 177] on link "Sair" at bounding box center [32, 176] width 65 height 15
